Goal: Task Accomplishment & Management: Use online tool/utility

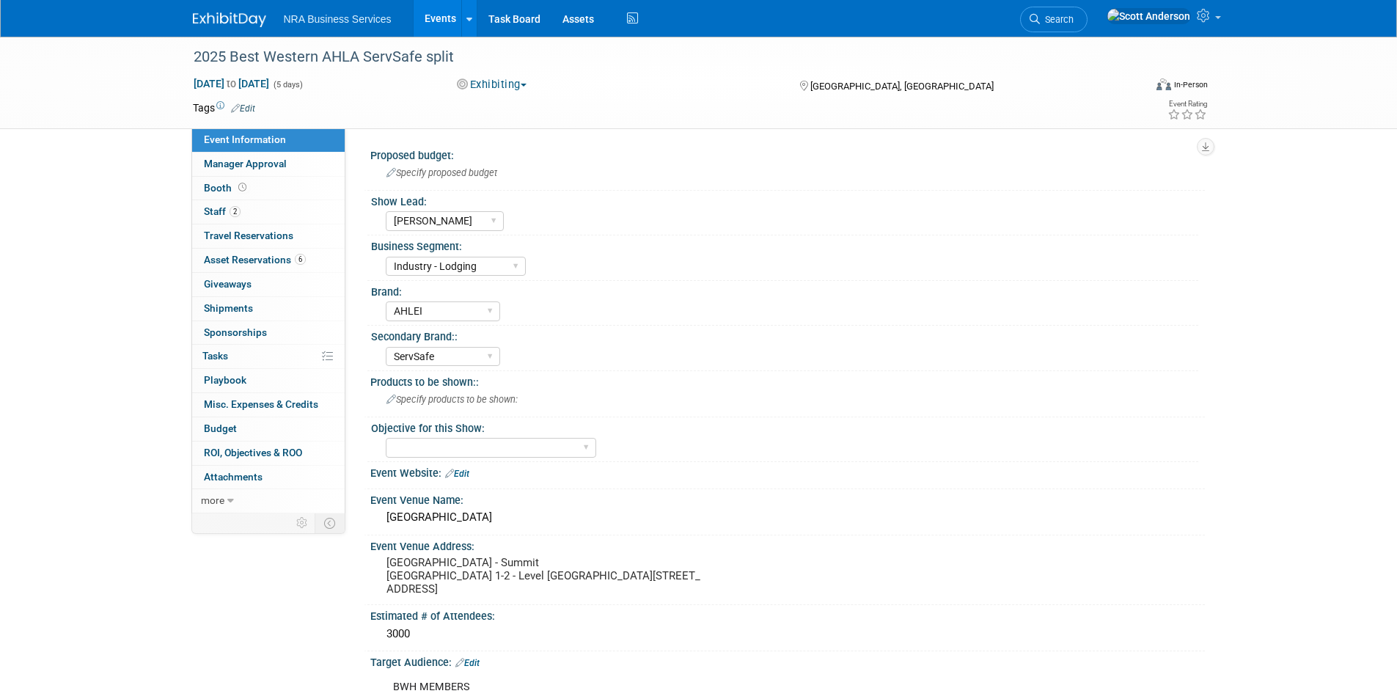
select select "[PERSON_NAME]"
select select "Industry - Lodging"
select select "AHLEI"
select select "ServSafe"
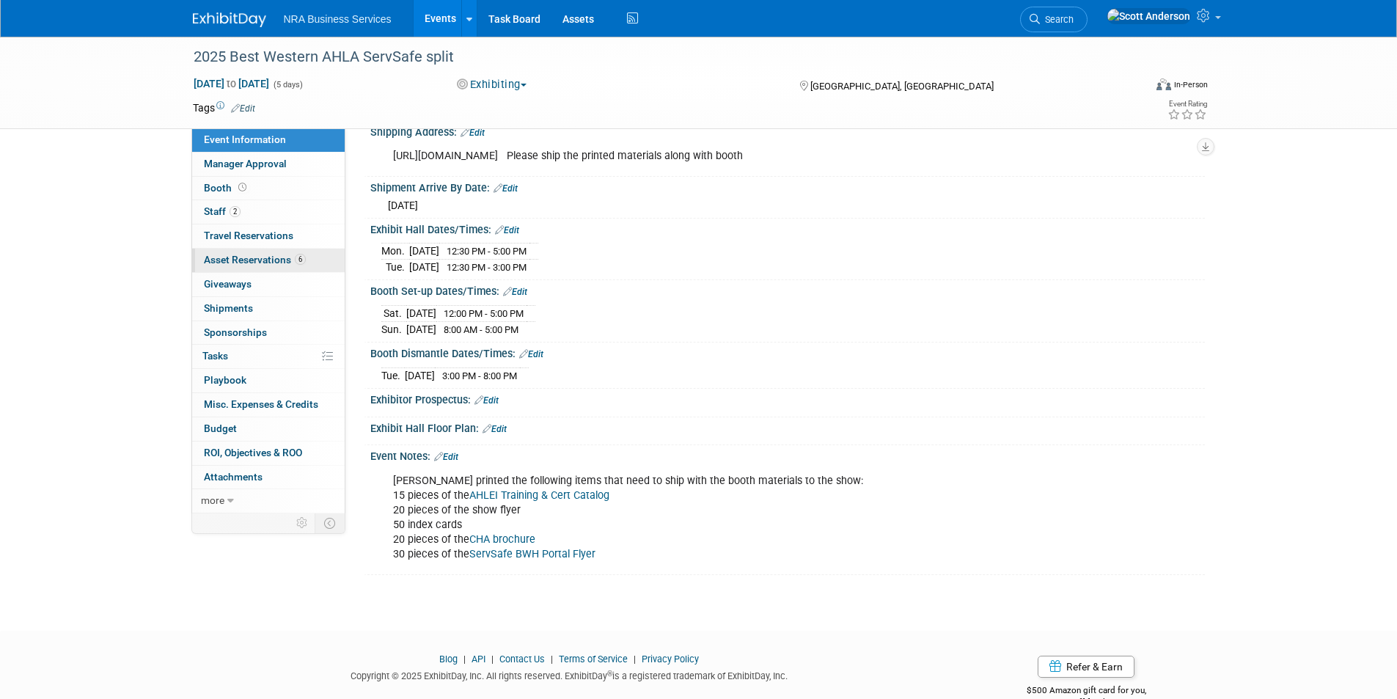
click at [249, 256] on span "Asset Reservations 6" at bounding box center [255, 260] width 102 height 12
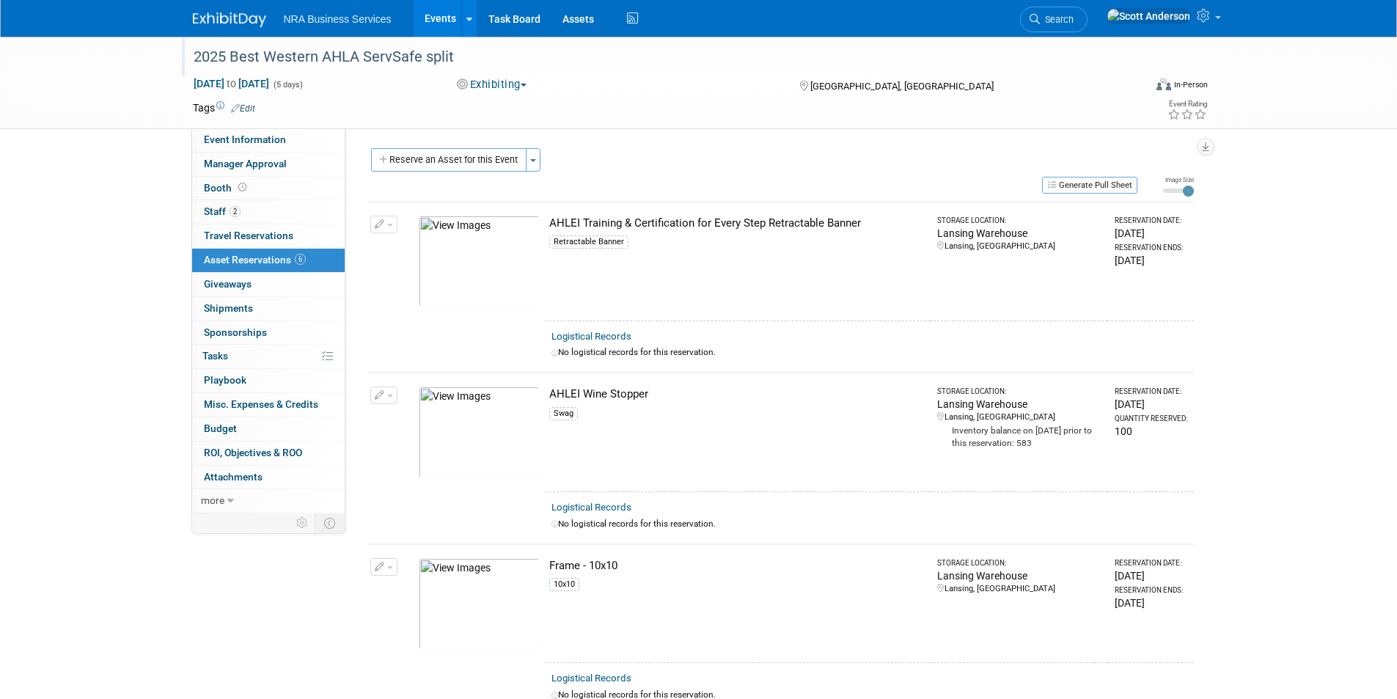
click at [460, 49] on div "2025 Best Western AHLA ServSafe split" at bounding box center [654, 57] width 933 height 26
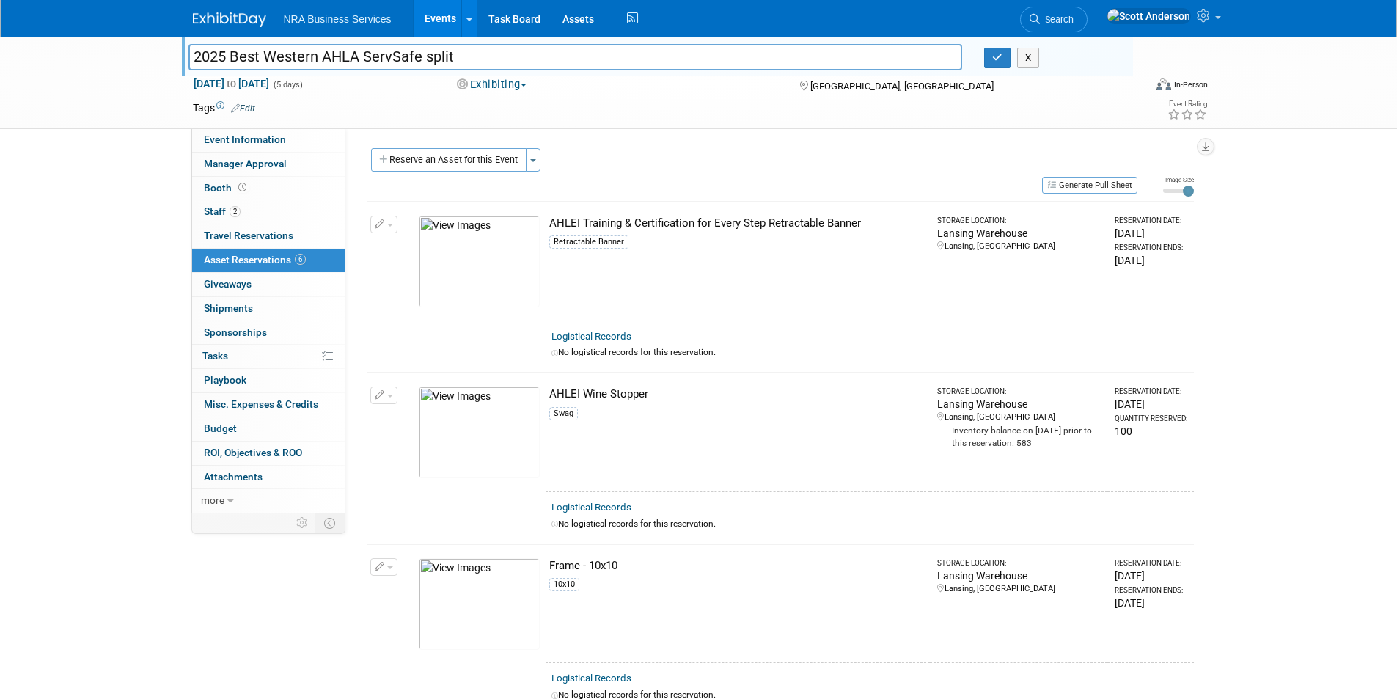
drag, startPoint x: 462, startPoint y: 59, endPoint x: 183, endPoint y: 56, distance: 278.7
click at [183, 56] on div "2025 Best Western AHLA ServSafe split" at bounding box center [575, 59] width 796 height 22
click at [1025, 57] on button "X" at bounding box center [1028, 58] width 23 height 21
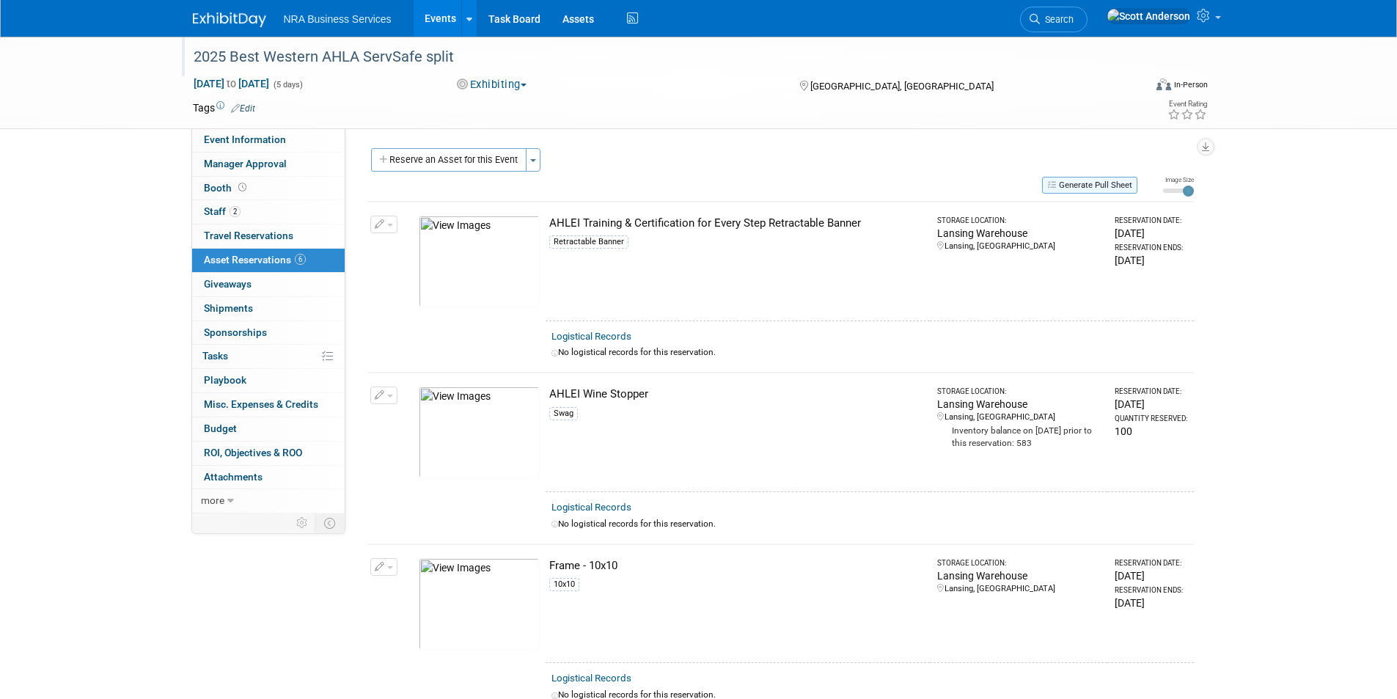
click at [1101, 183] on button "Generate Pull Sheet" at bounding box center [1089, 185] width 95 height 17
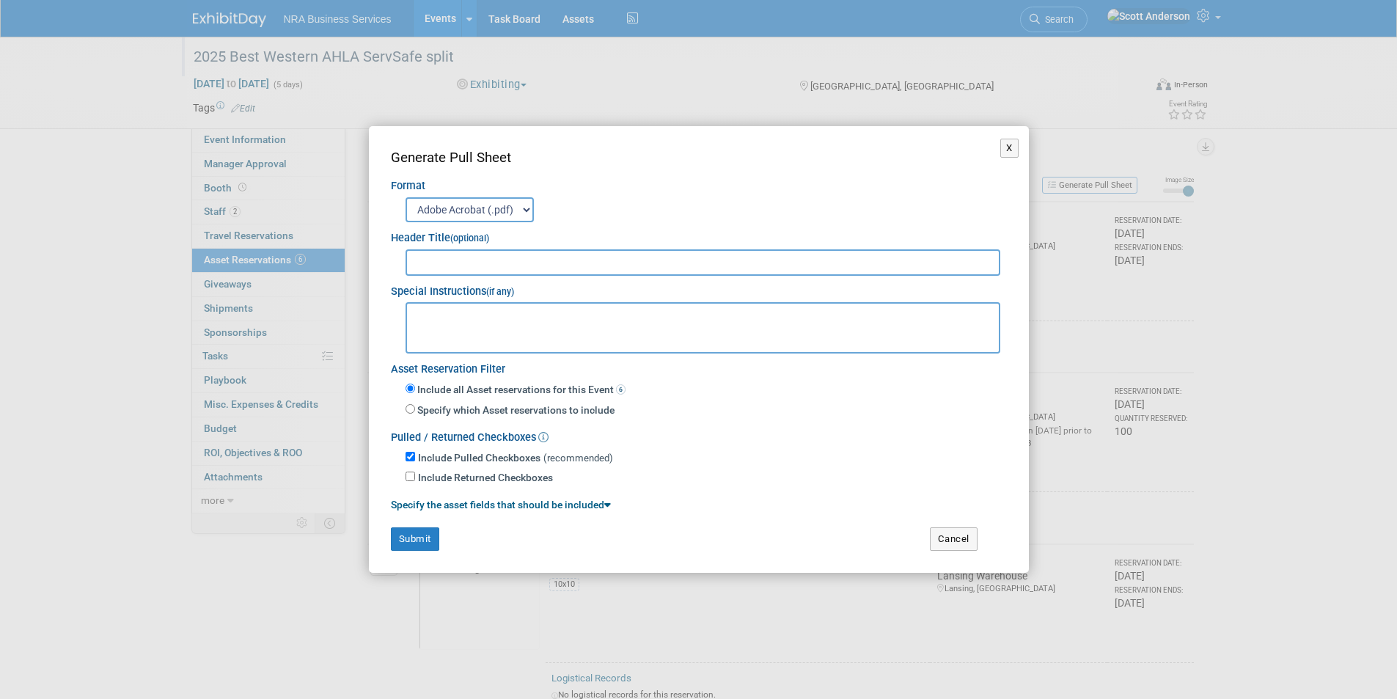
click at [501, 259] on input "text" at bounding box center [702, 262] width 595 height 26
paste input "2025 Best Western AHLA ServSafe split"
type input "2025 Best Western AHLA ServSafe split"
click at [410, 537] on button "Submit" at bounding box center [415, 538] width 48 height 23
